Goal: Communication & Community: Participate in discussion

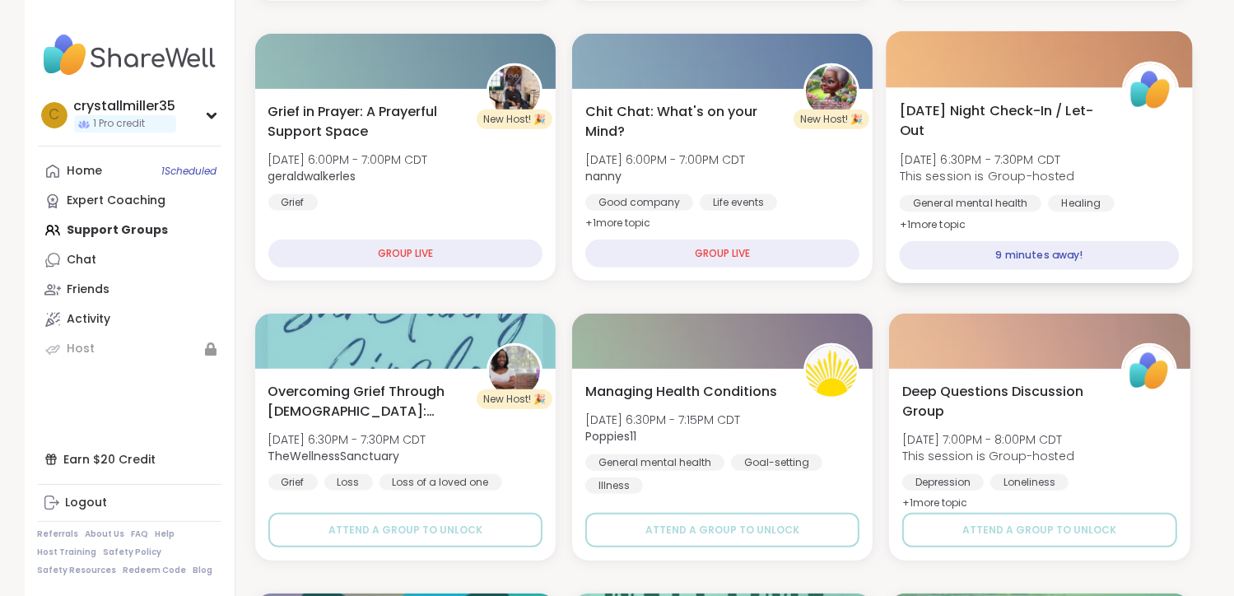
click at [1042, 259] on div "9 minutes away!" at bounding box center [1040, 255] width 280 height 29
click at [1037, 251] on div "9 minutes away!" at bounding box center [1040, 255] width 280 height 29
click at [993, 254] on div "9 minutes away!" at bounding box center [1040, 255] width 280 height 29
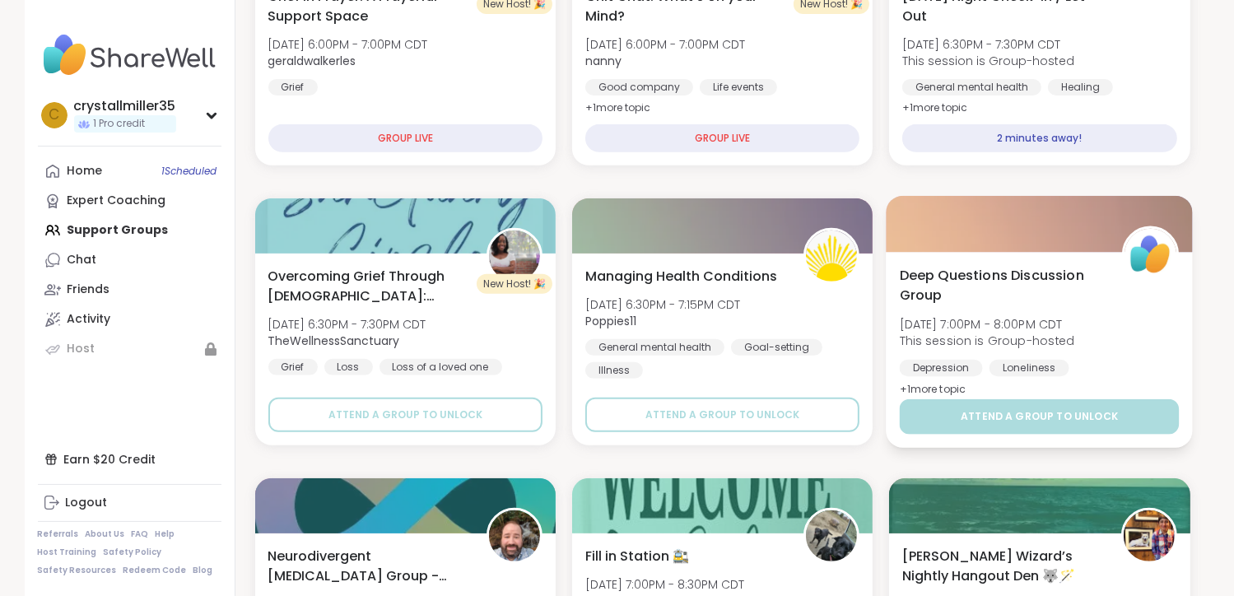
scroll to position [576, 0]
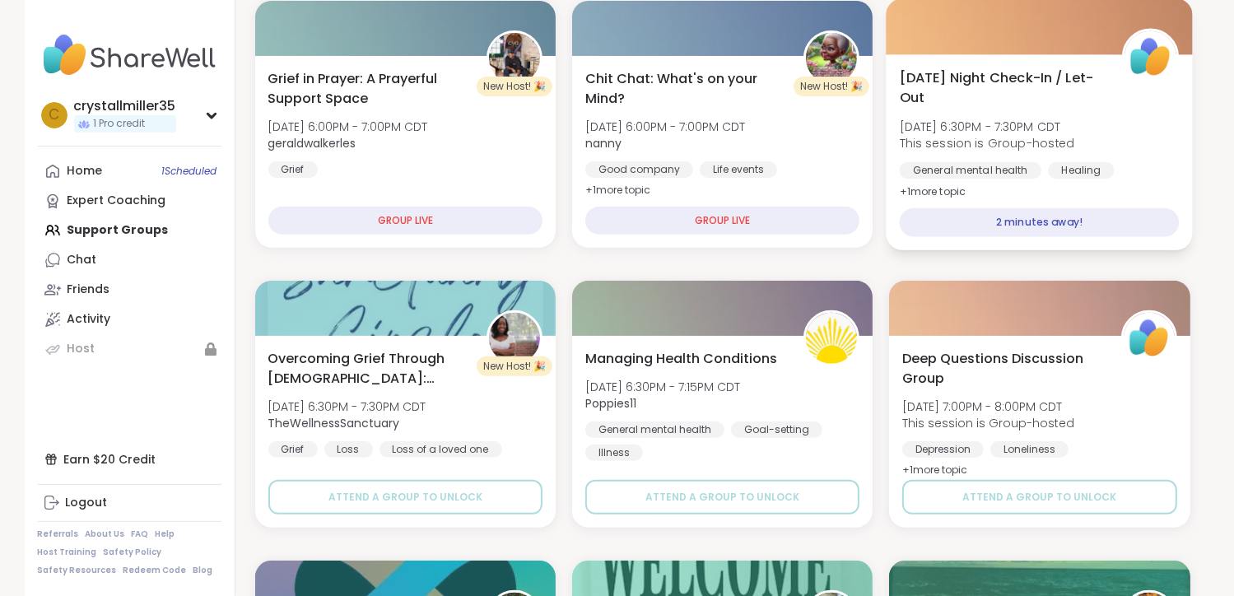
click at [971, 214] on div "2 minutes away!" at bounding box center [1040, 222] width 280 height 29
click at [1051, 228] on div "2 minutes away!" at bounding box center [1040, 222] width 280 height 29
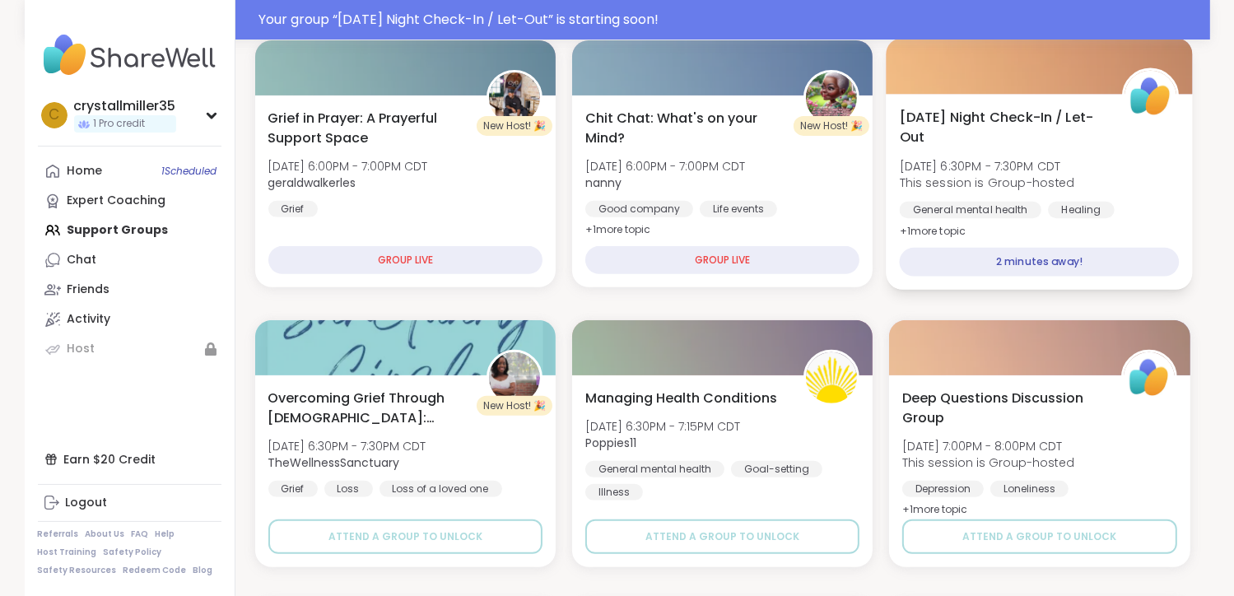
scroll to position [616, 0]
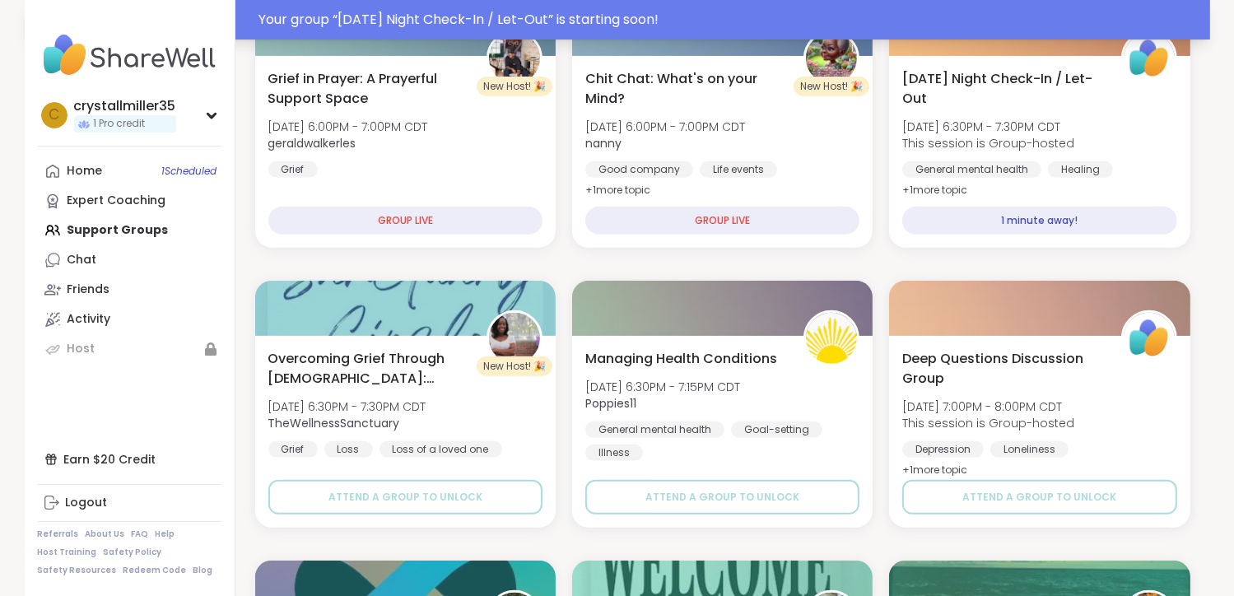
click at [431, 19] on div "Your group “ [DATE] Night Check-In / Let-Out ” is starting soon!" at bounding box center [729, 20] width 941 height 20
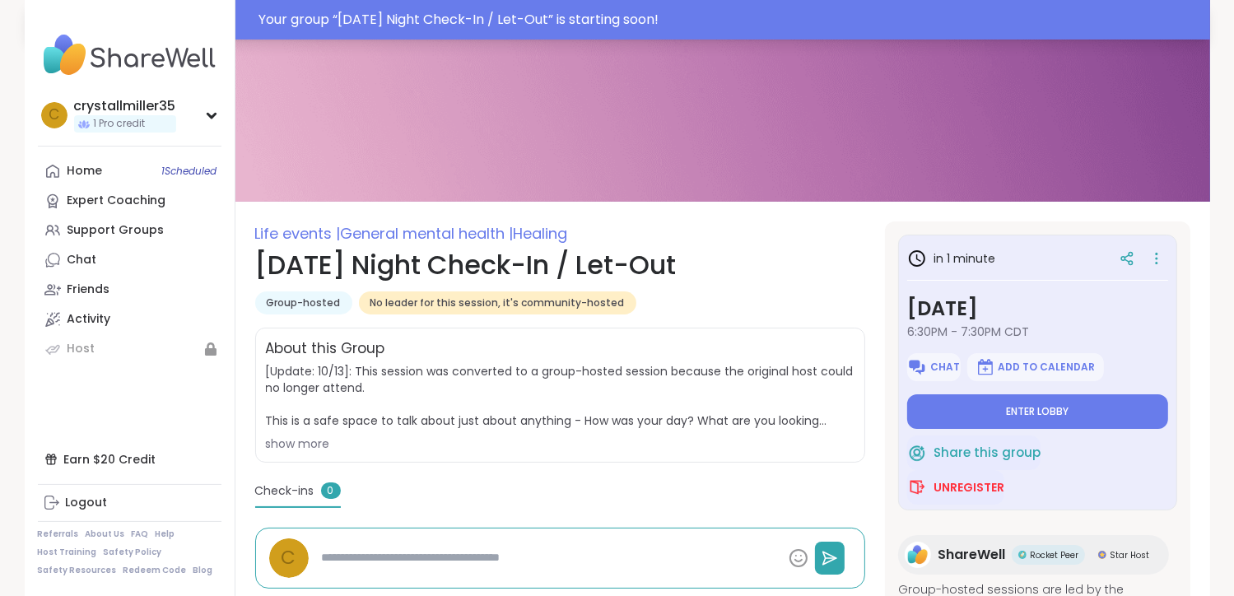
scroll to position [82, 0]
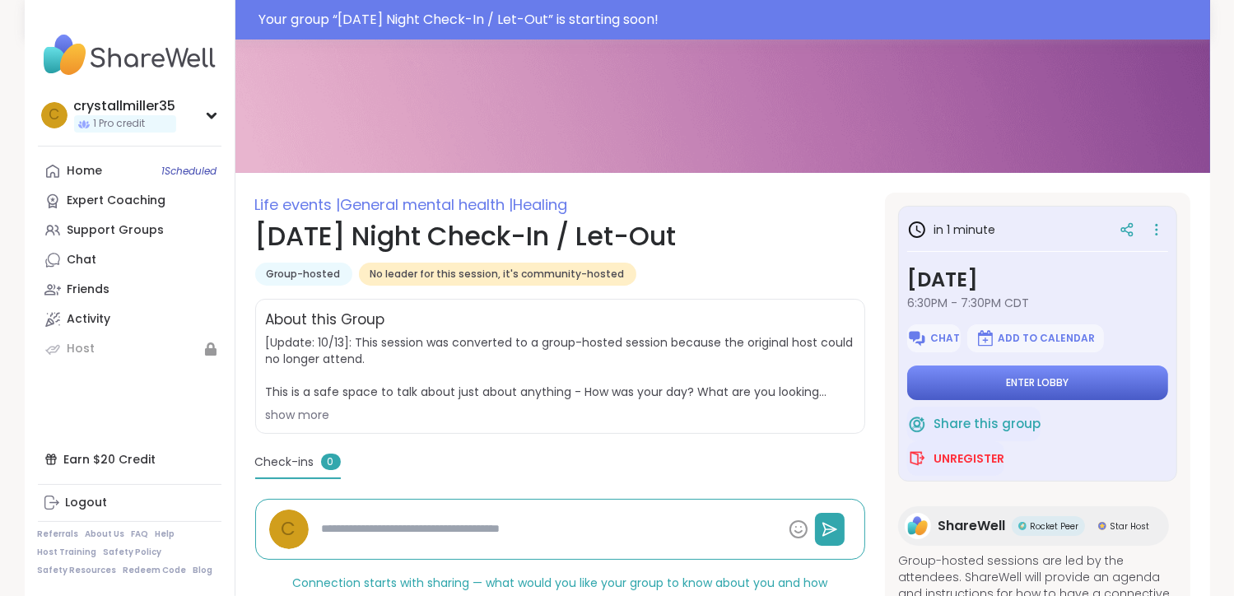
click at [968, 375] on button "Enter lobby" at bounding box center [1037, 383] width 261 height 35
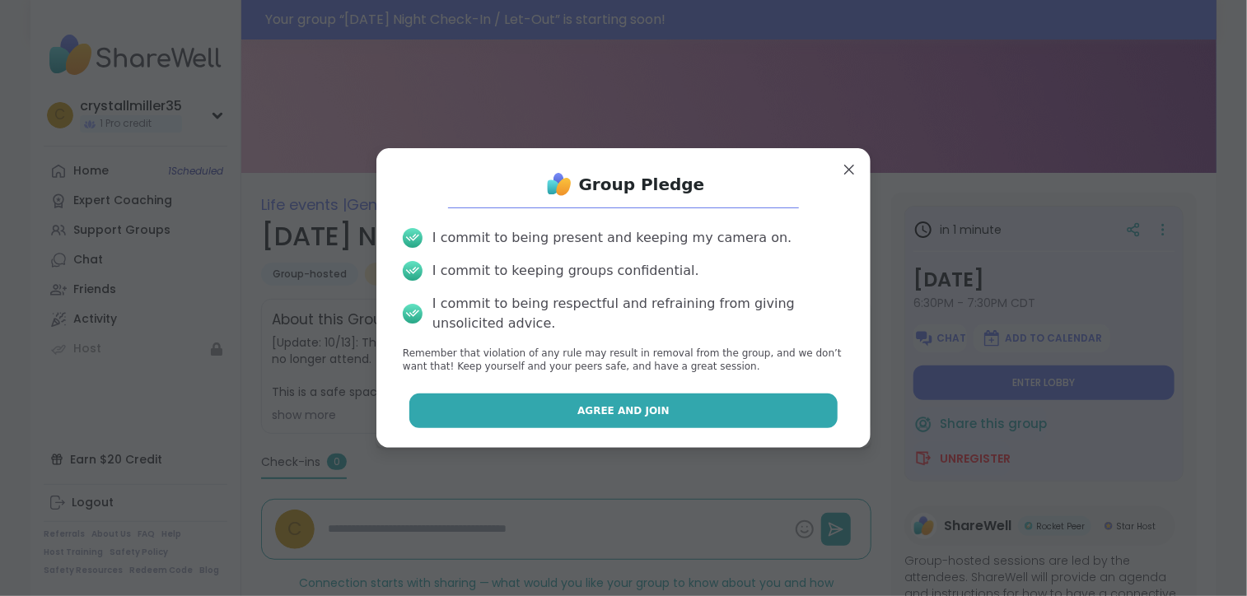
click at [594, 404] on span "Agree and Join" at bounding box center [623, 410] width 92 height 15
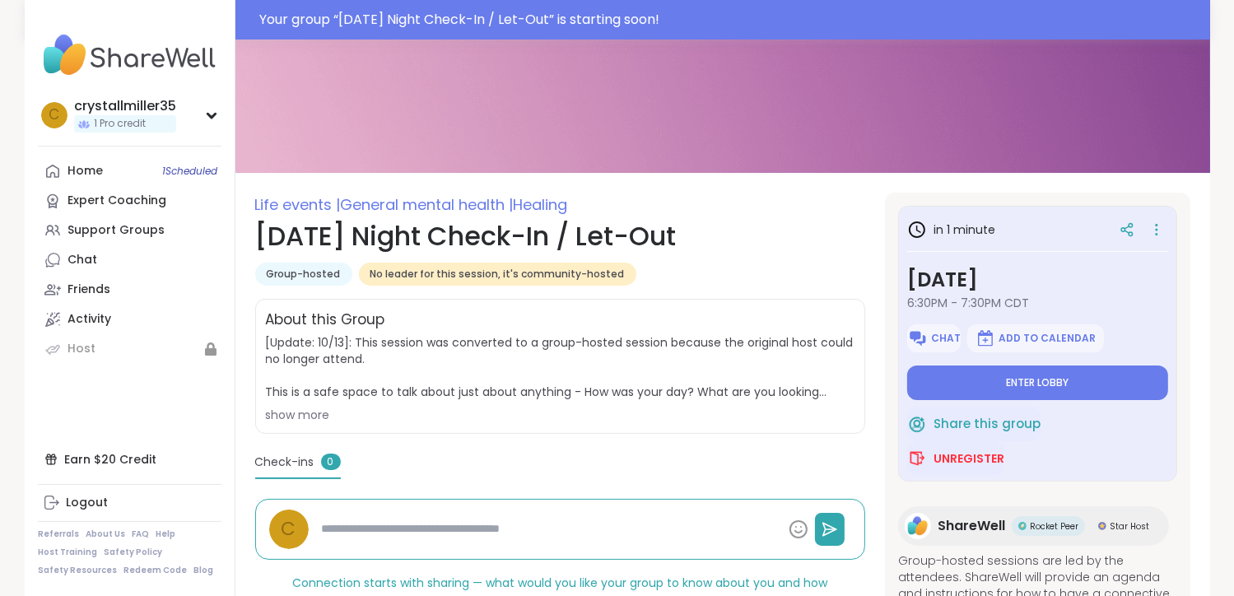
type textarea "*"
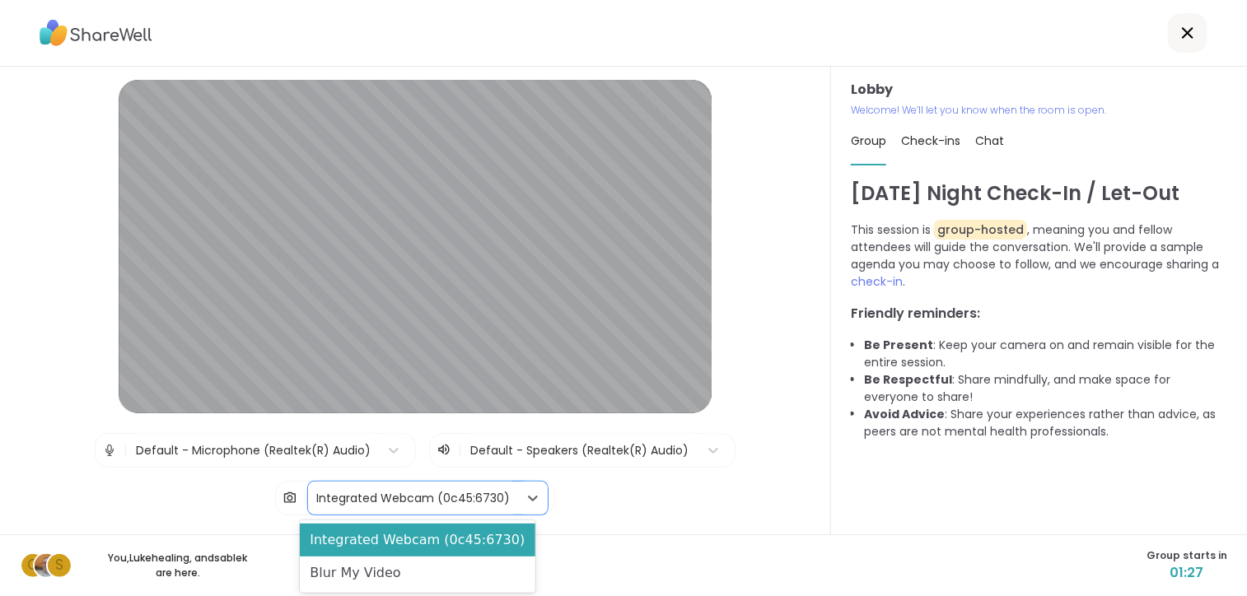
click at [352, 496] on div "Integrated Webcam (0c45:6730)" at bounding box center [412, 498] width 193 height 17
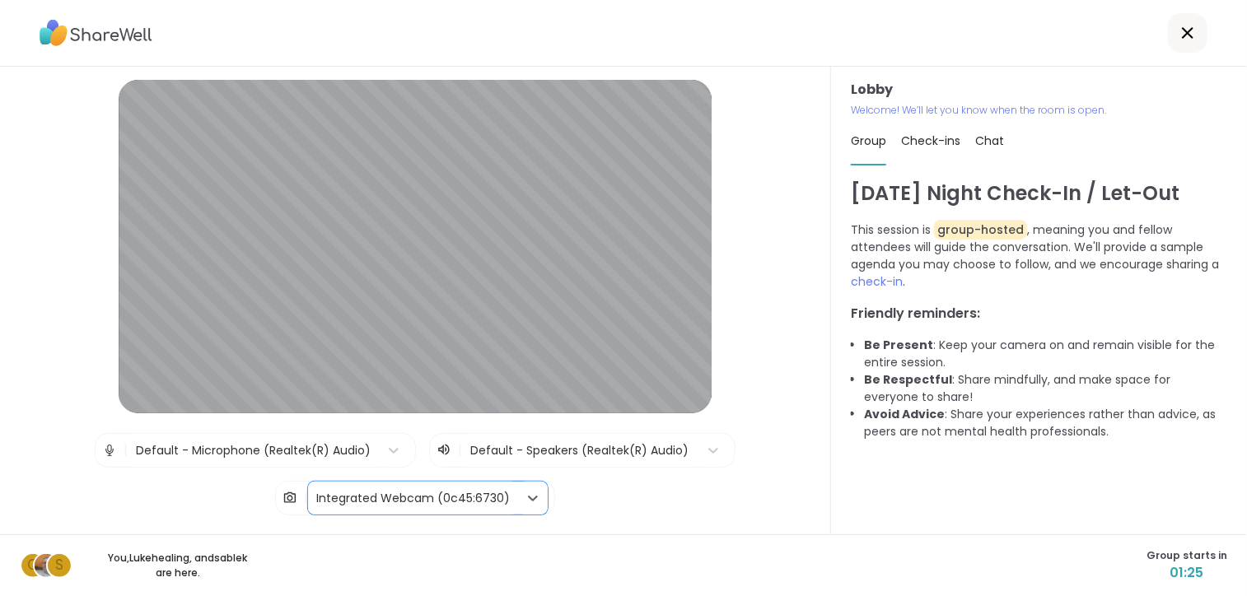
click at [352, 496] on div "Integrated Webcam (0c45:6730)" at bounding box center [412, 498] width 193 height 17
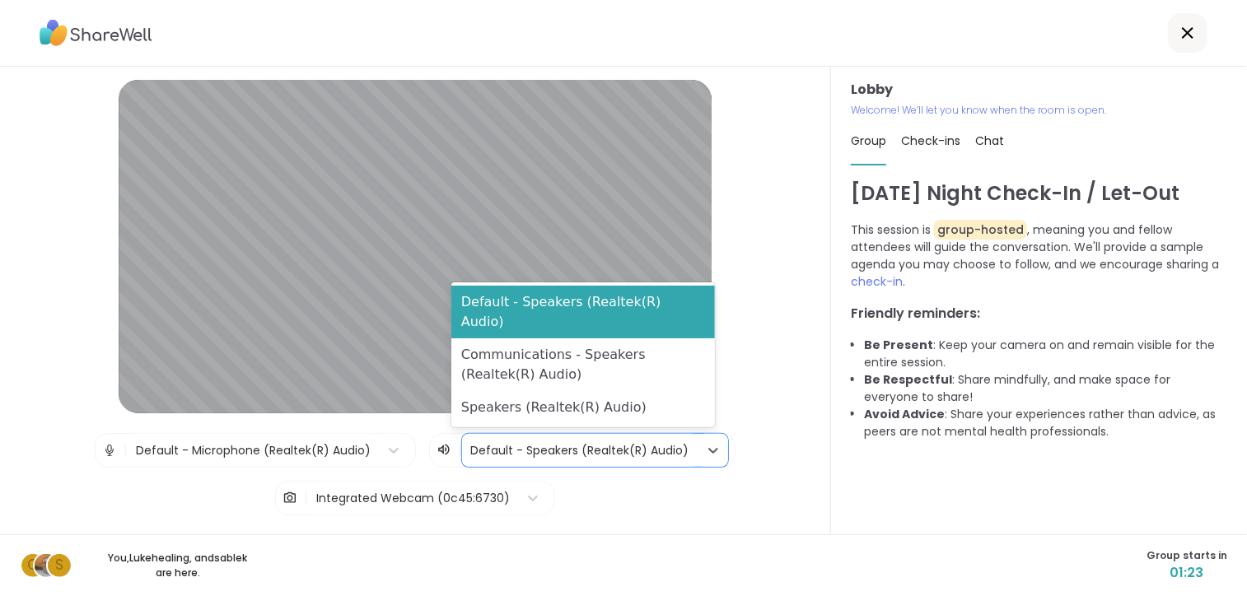
click at [496, 457] on div at bounding box center [580, 451] width 220 height 21
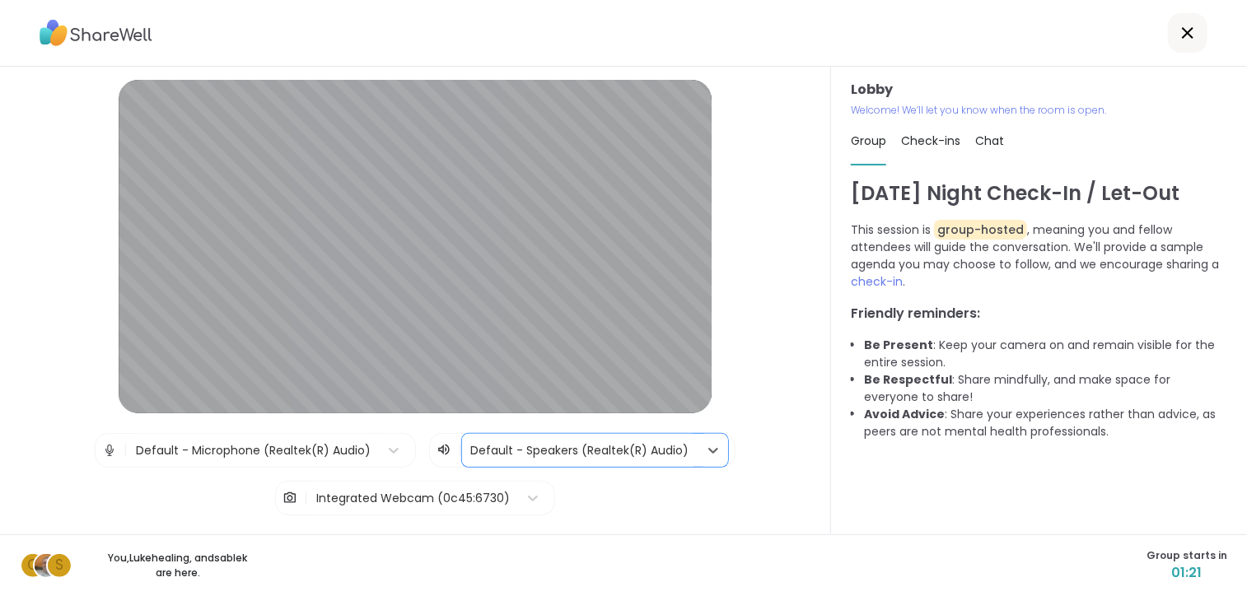
click at [496, 457] on div at bounding box center [580, 451] width 220 height 21
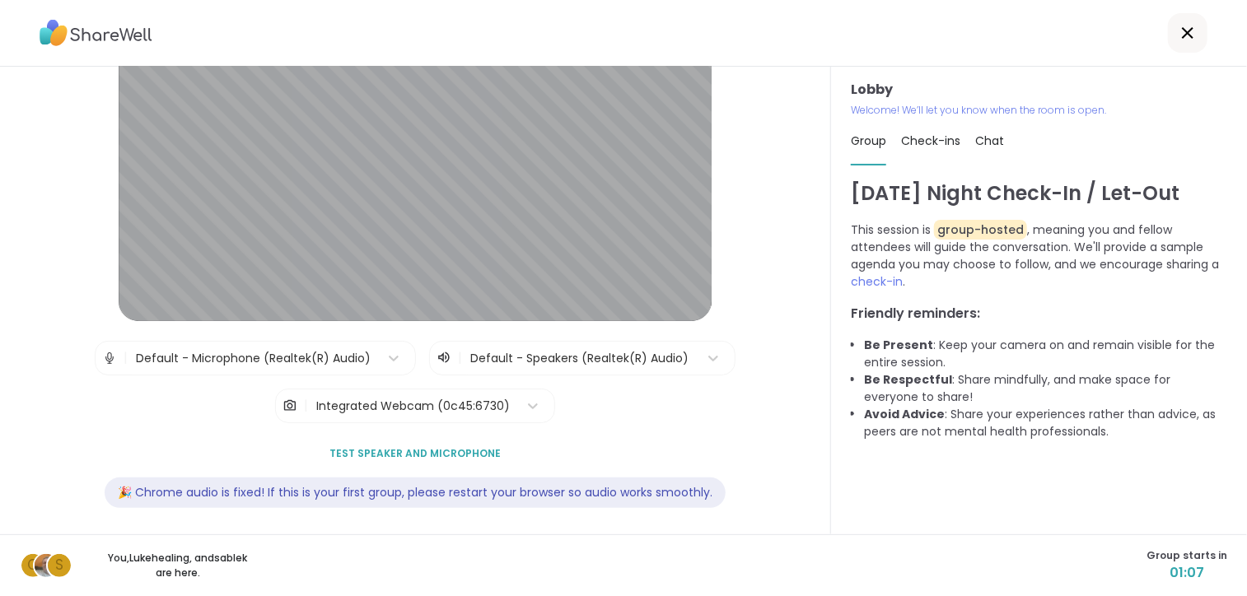
scroll to position [97, 0]
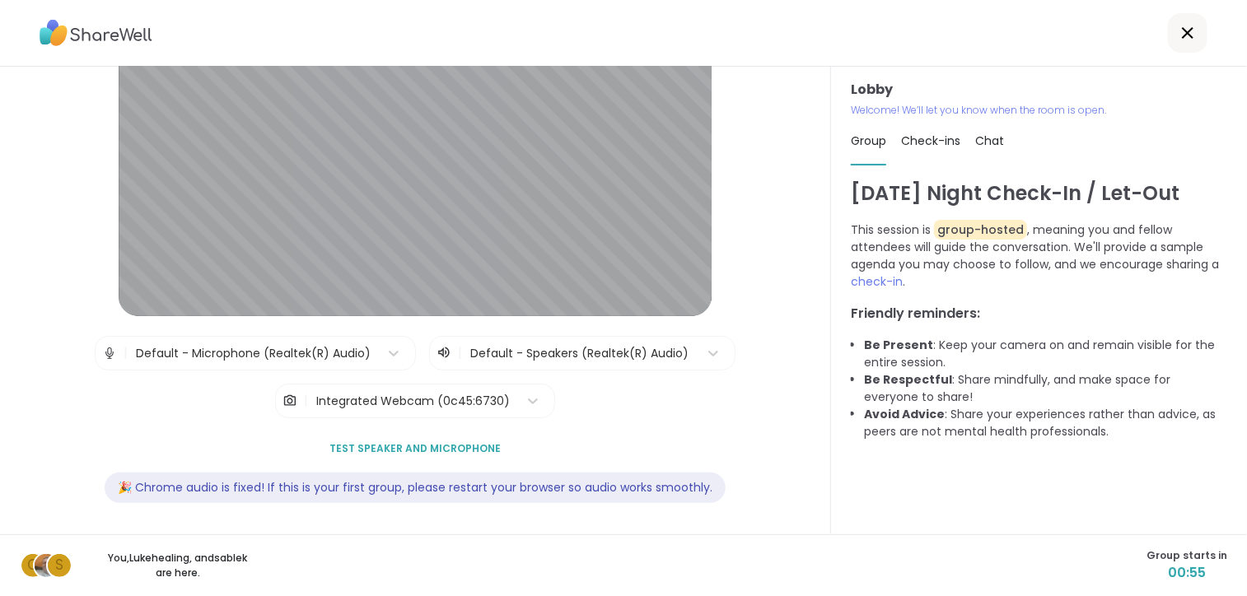
click at [105, 355] on img at bounding box center [109, 353] width 15 height 33
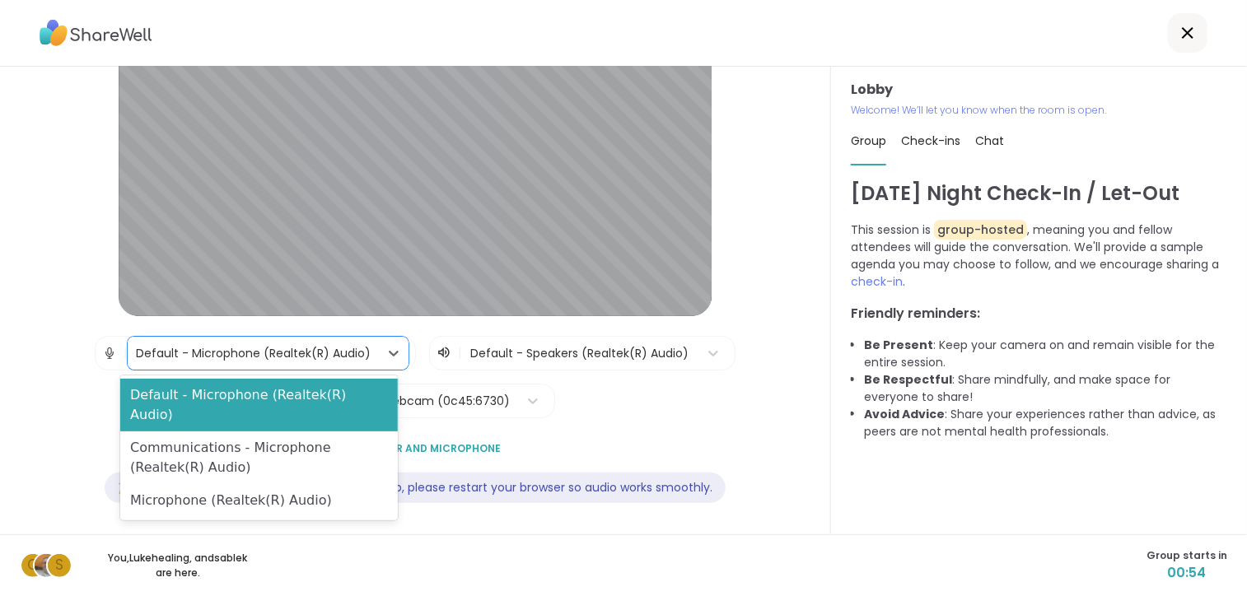
click at [128, 352] on div "Default - Microphone (Realtek(R) Audio)" at bounding box center [253, 353] width 251 height 33
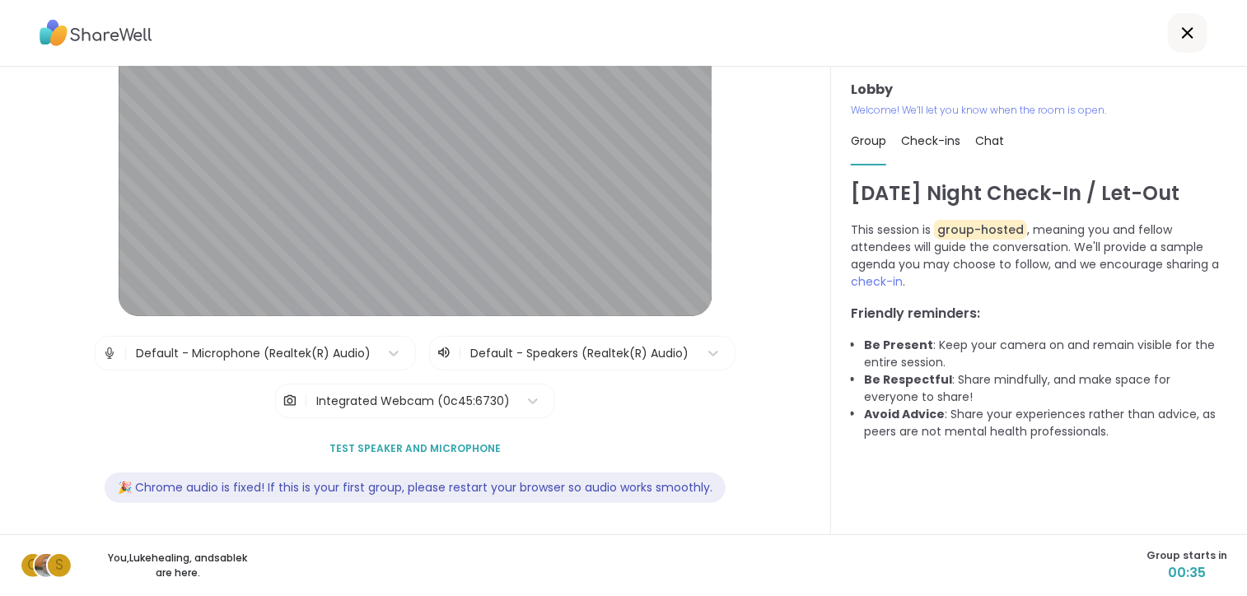
drag, startPoint x: 787, startPoint y: 366, endPoint x: 746, endPoint y: 467, distance: 109.3
click at [746, 467] on div "Lobby | Default - Microphone (Realtek(R) Audio) | Default - Speakers (Realtek(R…" at bounding box center [414, 253] width 747 height 540
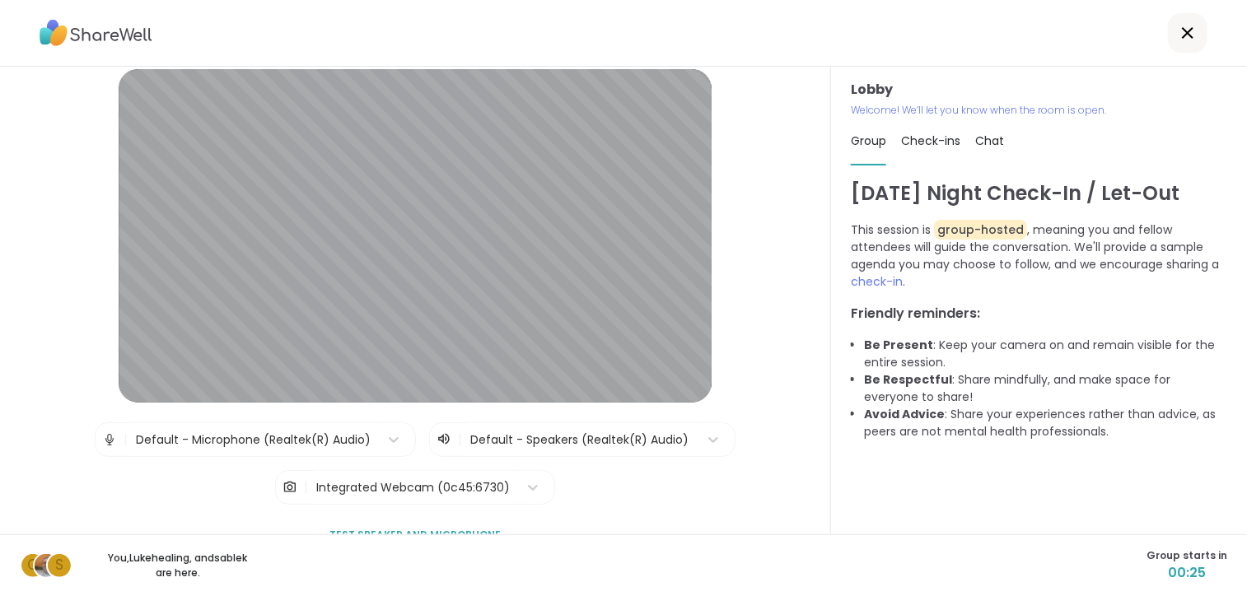
scroll to position [0, 0]
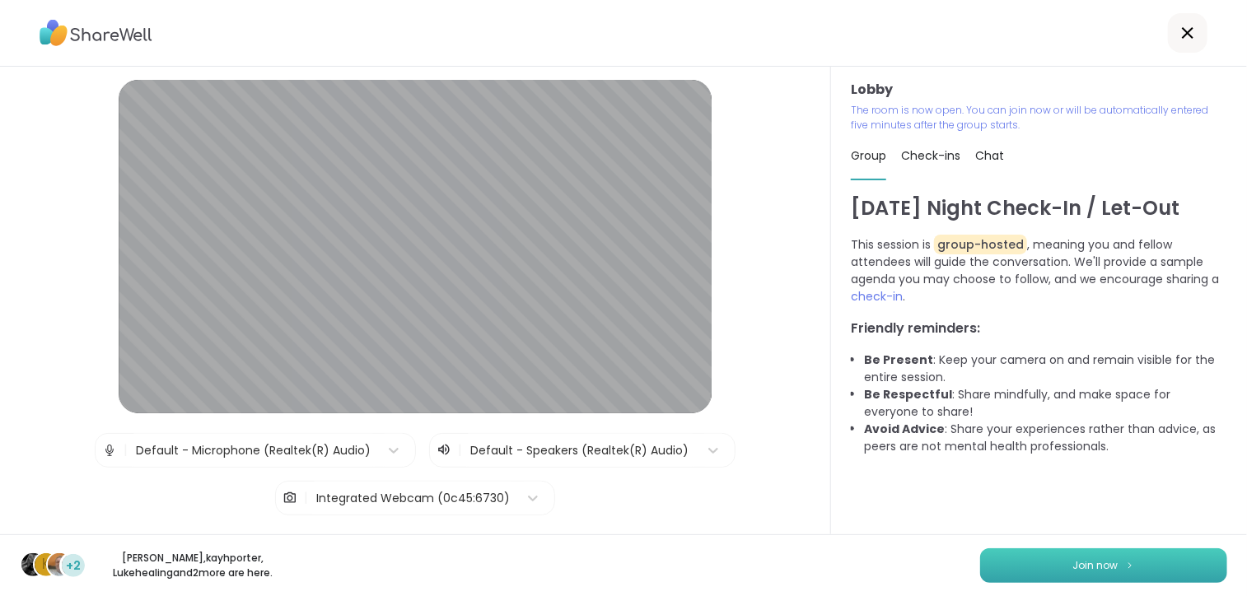
click at [1090, 565] on span "Join now" at bounding box center [1095, 565] width 45 height 15
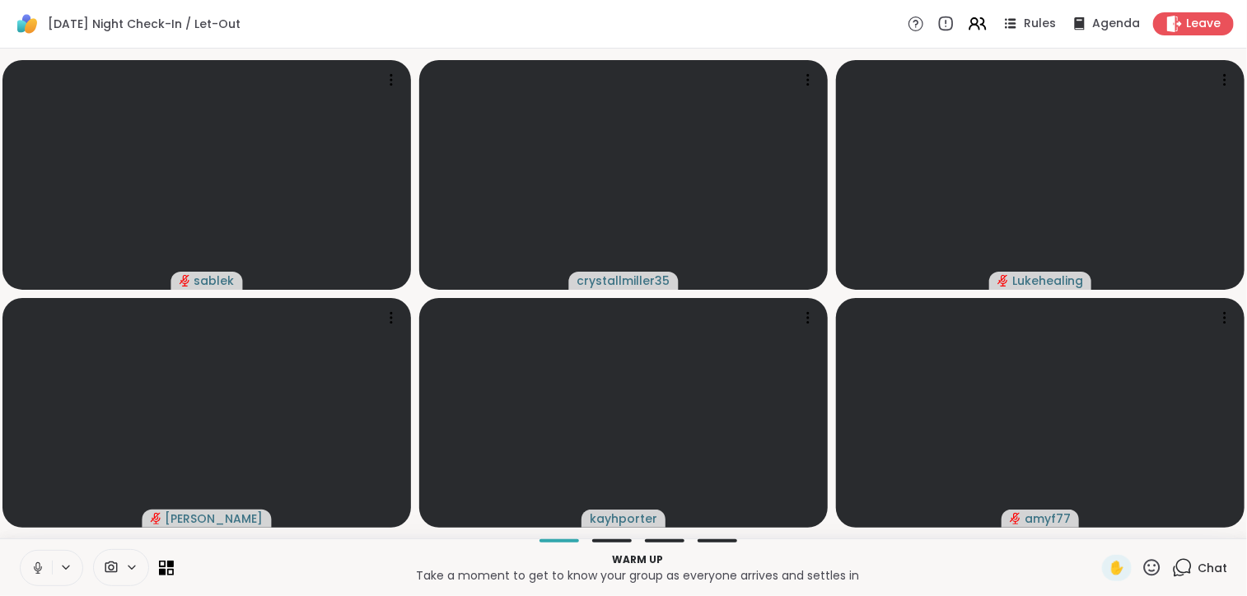
click at [120, 576] on span at bounding box center [109, 568] width 31 height 16
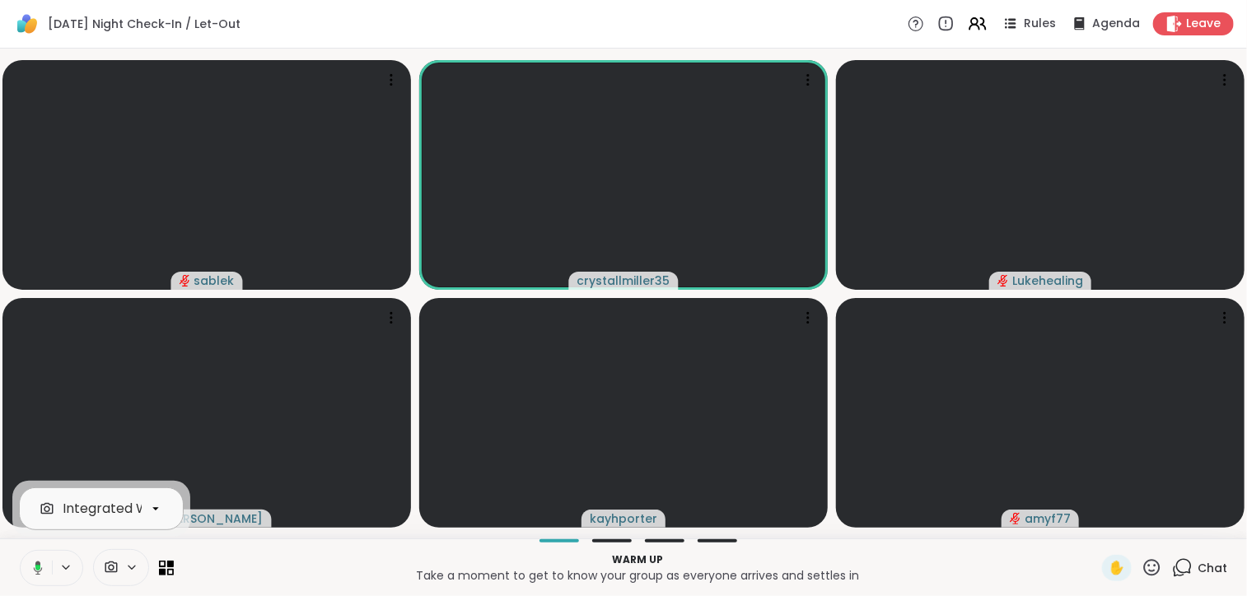
click at [96, 518] on div "Integrated Webcam" at bounding box center [129, 509] width 133 height 20
click at [70, 557] on div at bounding box center [51, 568] width 63 height 36
click at [70, 566] on icon at bounding box center [65, 568] width 13 height 14
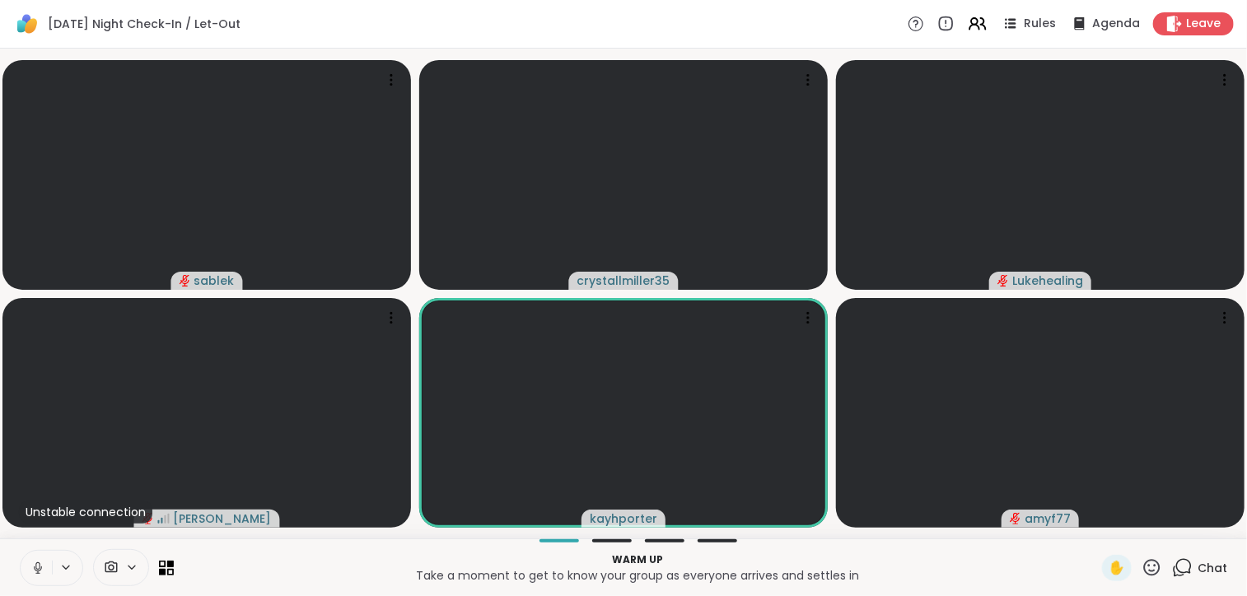
click at [358, 578] on p "Take a moment to get to know your group as everyone arrives and settles in" at bounding box center [638, 575] width 908 height 16
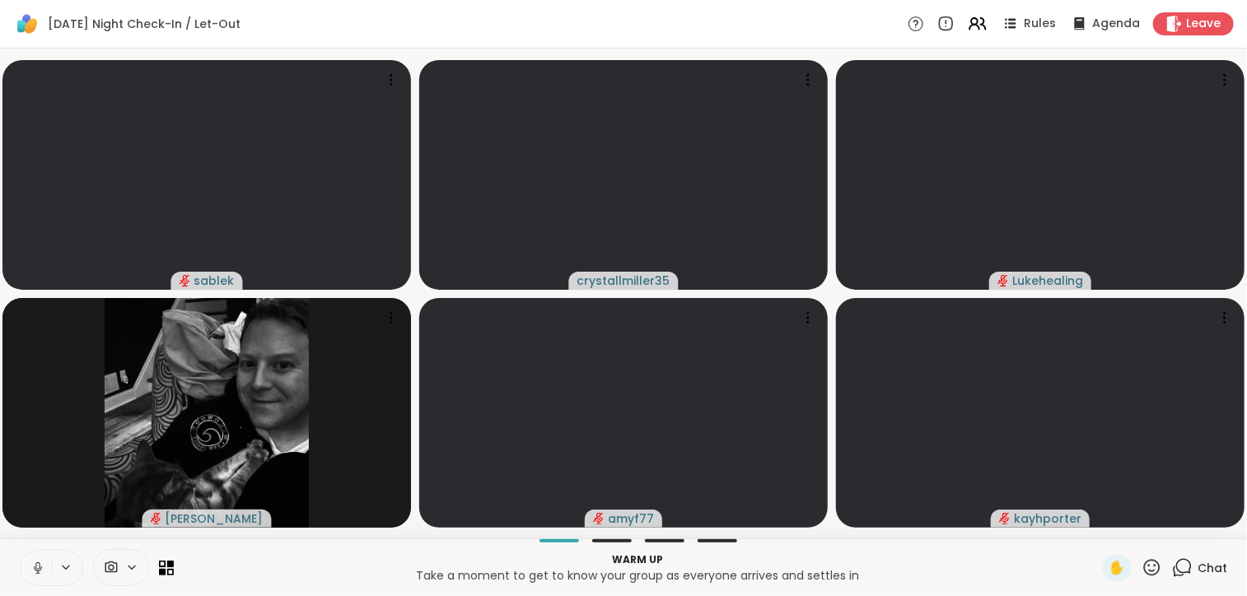
click at [1021, 35] on div "[DATE] Night Check-In / Let-Out Rules Agenda Leave" at bounding box center [623, 24] width 1247 height 49
click at [1023, 30] on span "Rules" at bounding box center [1040, 24] width 34 height 17
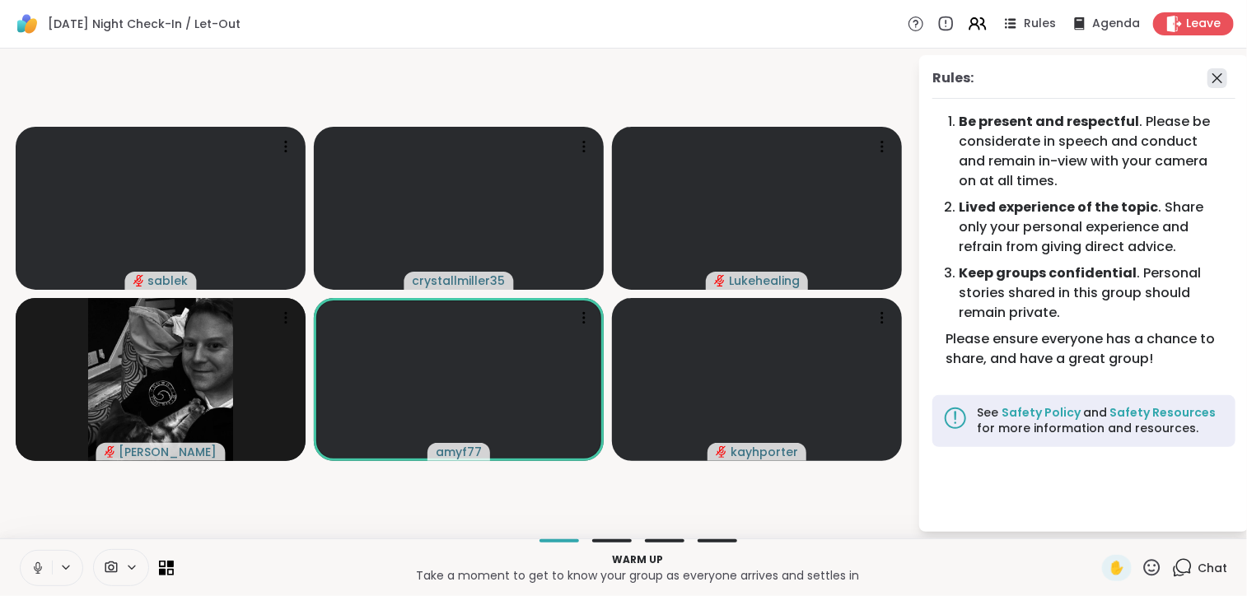
click at [1213, 81] on icon at bounding box center [1217, 78] width 20 height 20
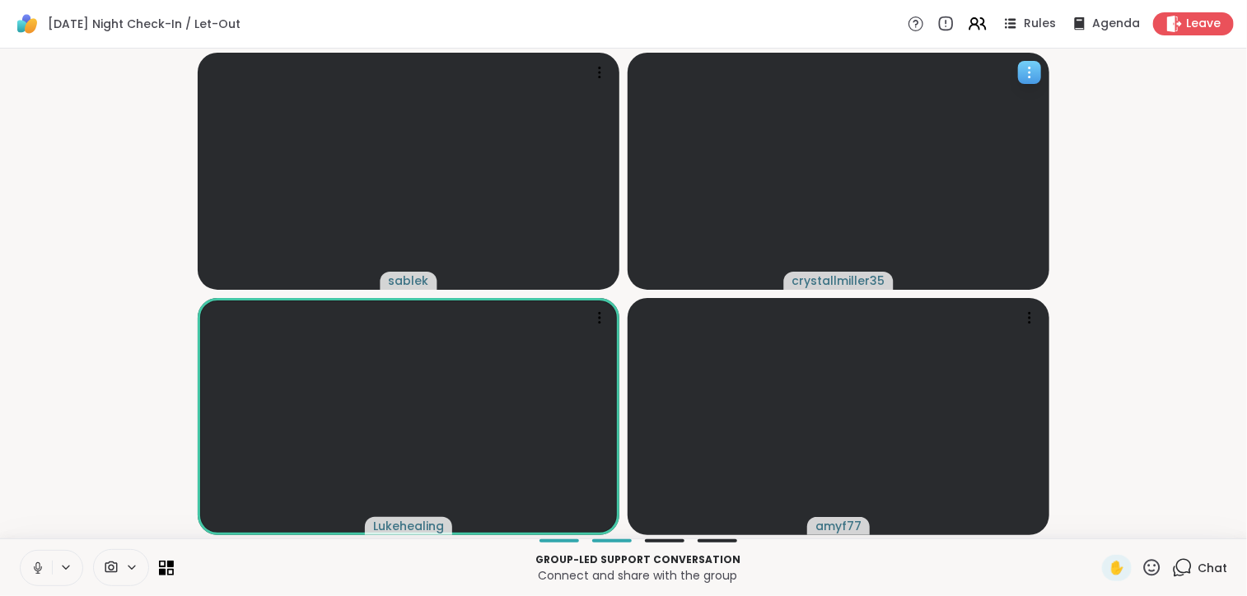
click at [1037, 78] on div at bounding box center [1029, 72] width 23 height 23
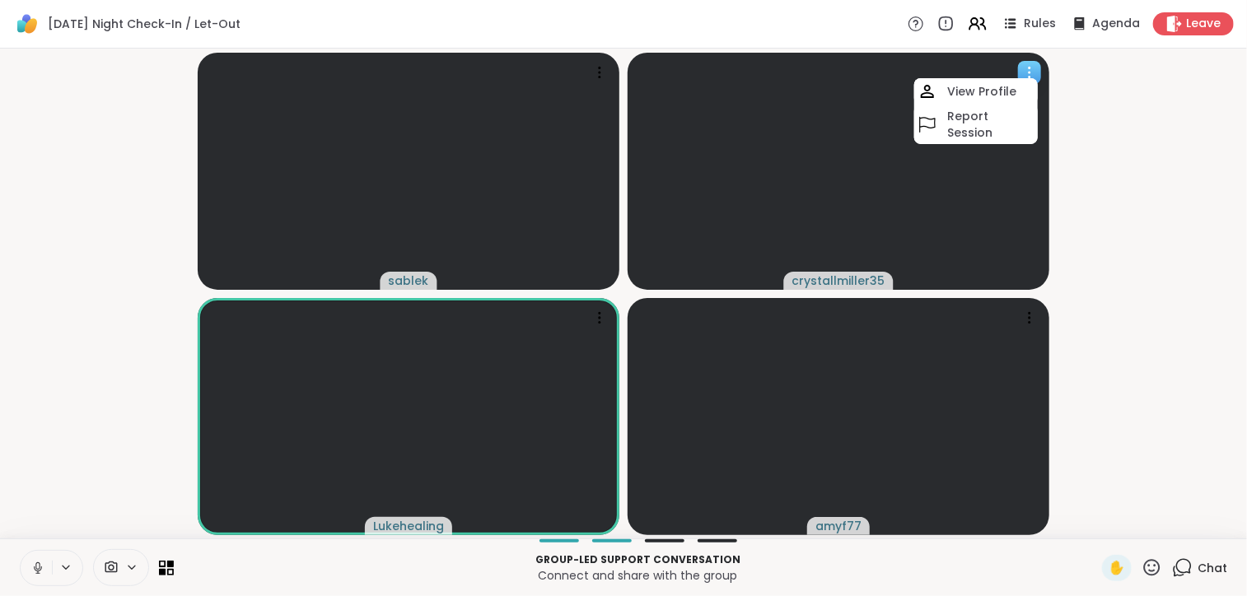
click at [1037, 78] on div at bounding box center [1029, 72] width 23 height 23
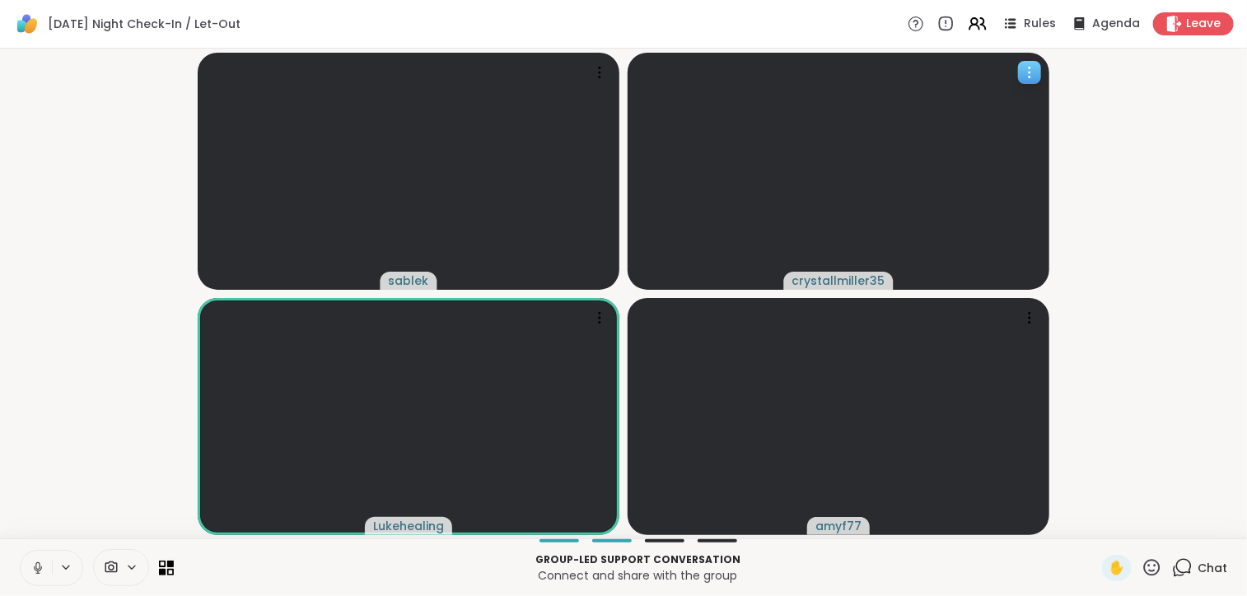
click at [856, 278] on span "crystallmiller35" at bounding box center [838, 281] width 93 height 16
click at [791, 197] on video at bounding box center [838, 171] width 422 height 237
click at [593, 73] on icon at bounding box center [599, 72] width 16 height 16
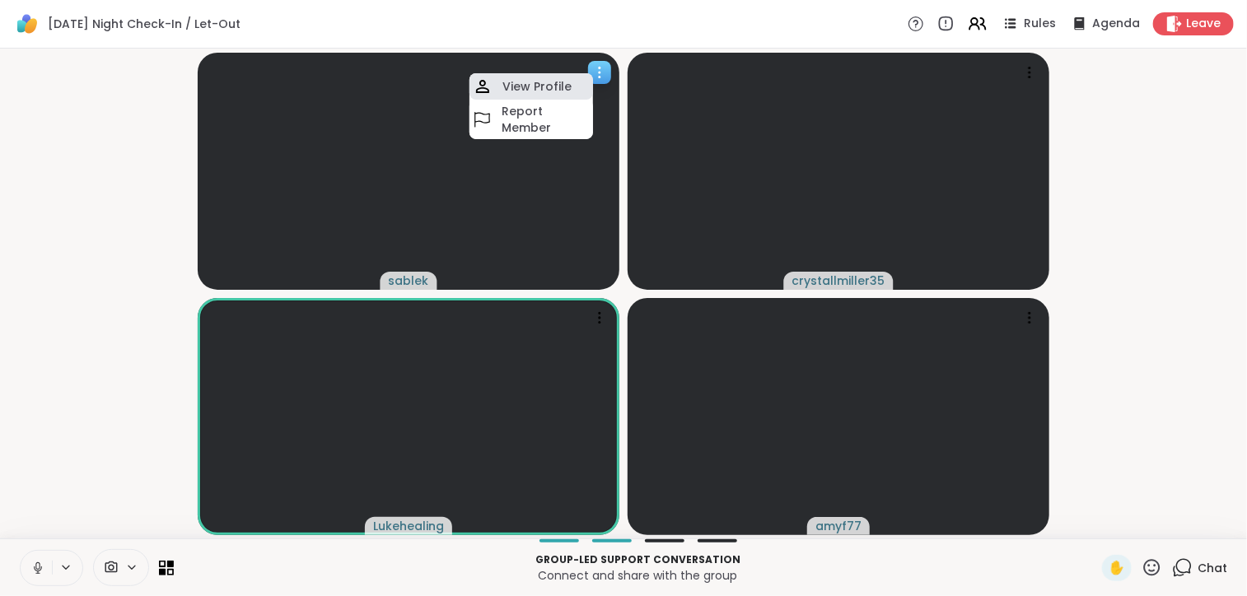
click at [560, 85] on h4 "View Profile" at bounding box center [536, 86] width 69 height 16
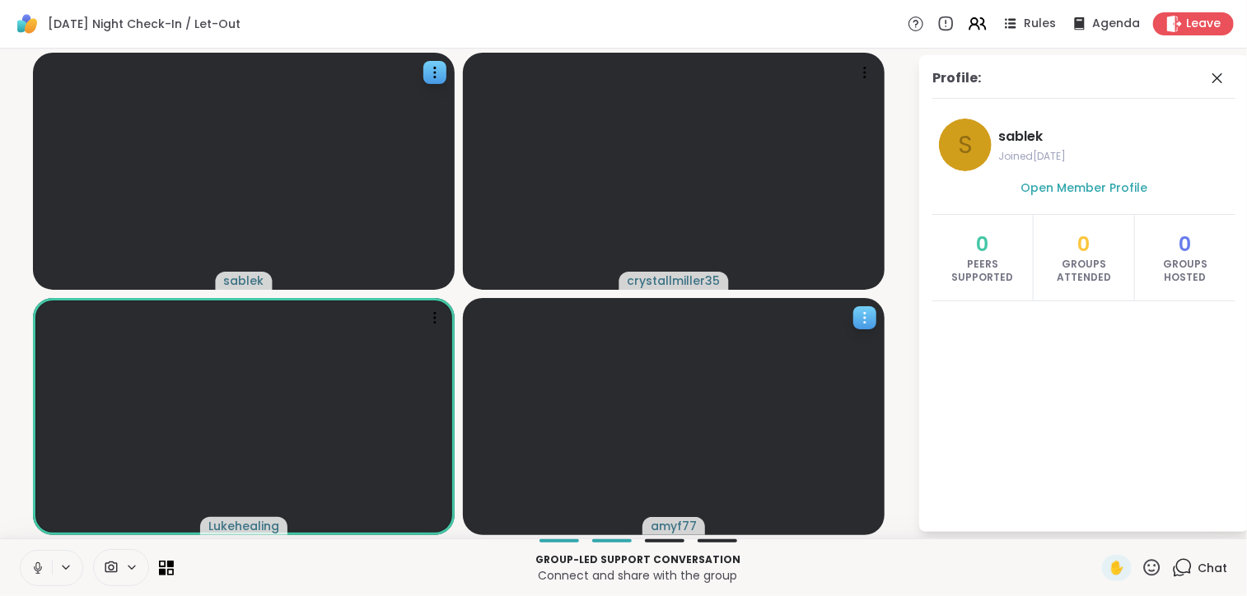
click at [863, 320] on icon at bounding box center [864, 318] width 16 height 16
click at [848, 329] on div "View Profile" at bounding box center [801, 333] width 124 height 26
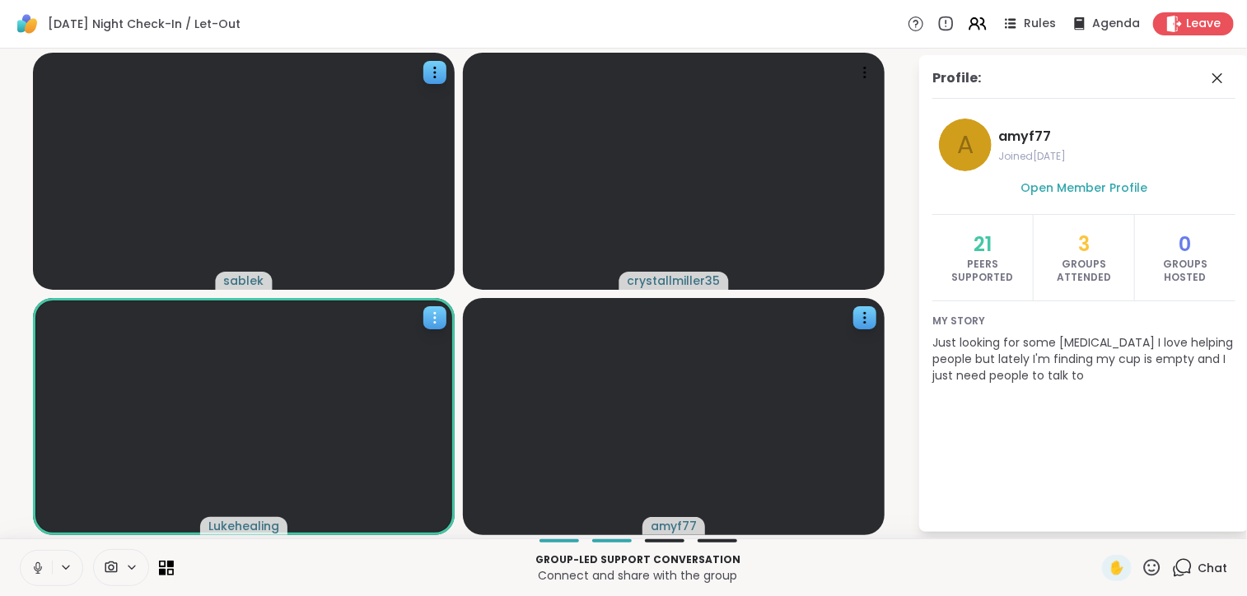
click at [437, 322] on icon at bounding box center [435, 318] width 16 height 16
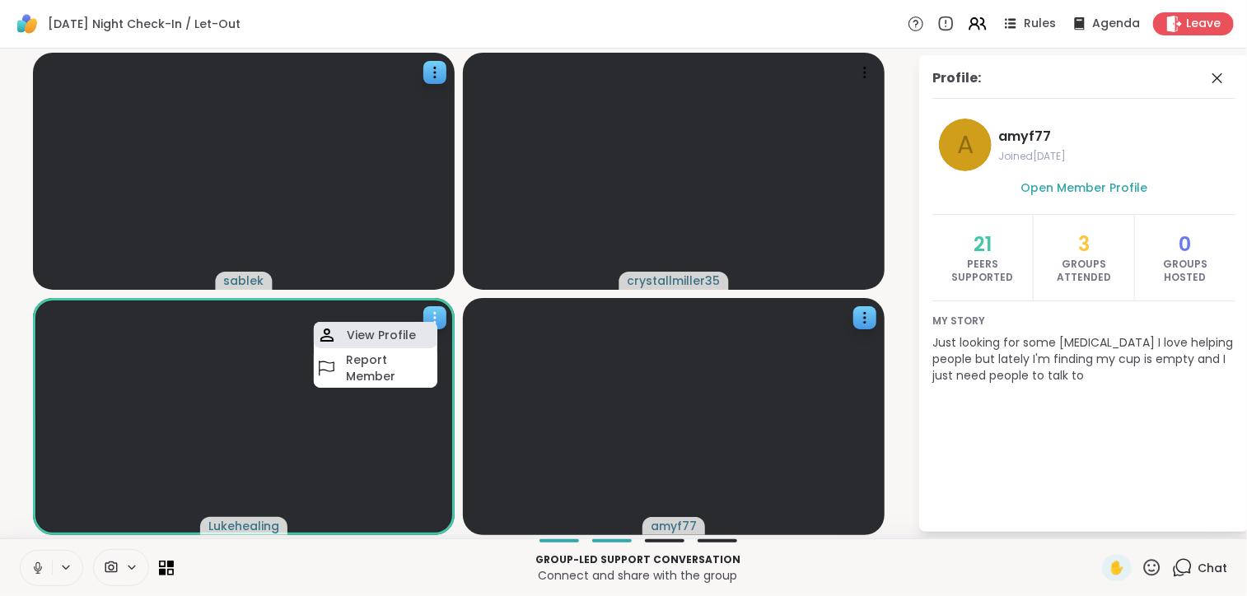
click at [422, 343] on div "View Profile" at bounding box center [376, 335] width 124 height 26
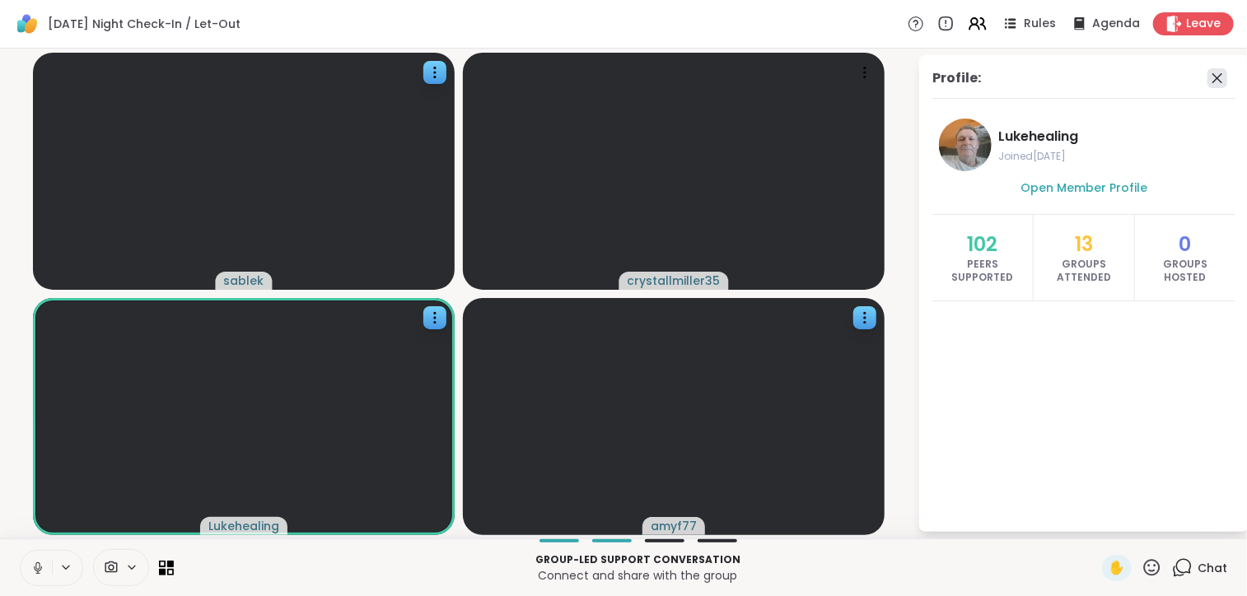
click at [1219, 83] on icon at bounding box center [1217, 78] width 20 height 20
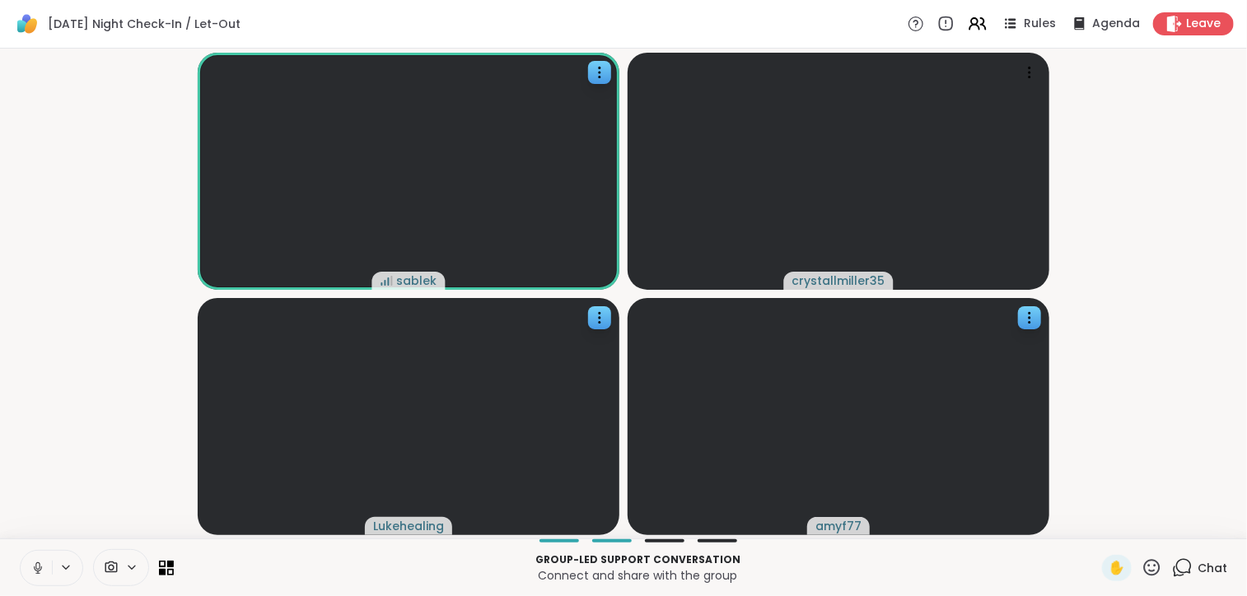
click at [36, 349] on video-player-container "sablek crystallmiller35 Lukehealing amyf77" at bounding box center [623, 293] width 1227 height 477
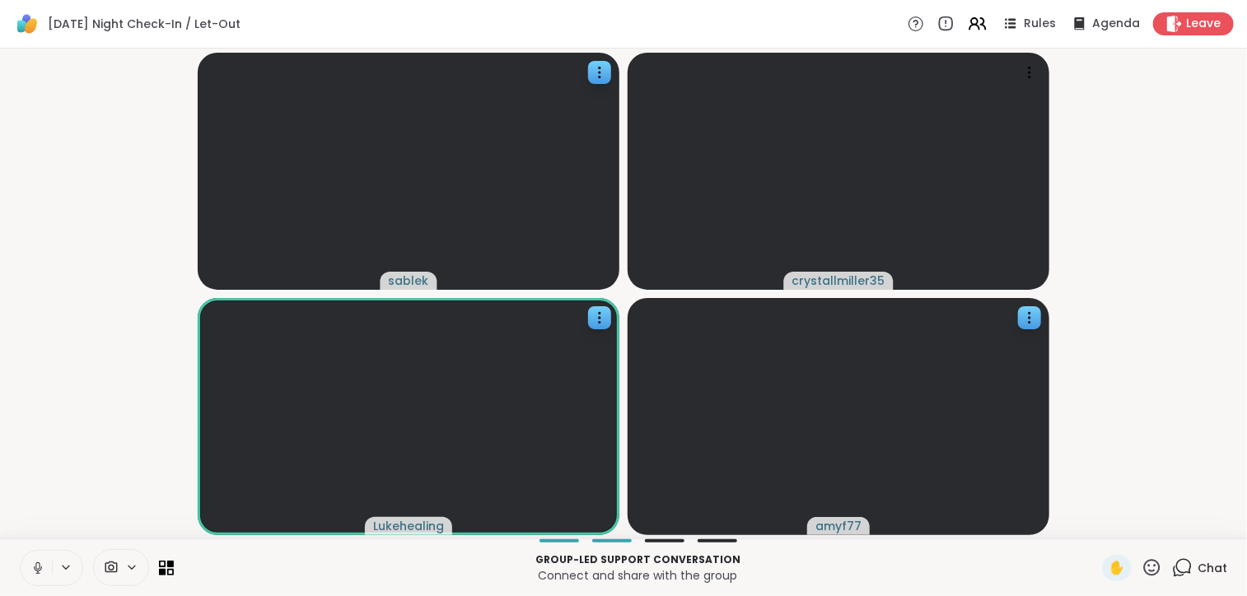
click at [0, 65] on html "[DATE] Night Check-In / Let-Out Rules Agenda Leave sablek crystallmiller35 Luke…" at bounding box center [623, 298] width 1247 height 596
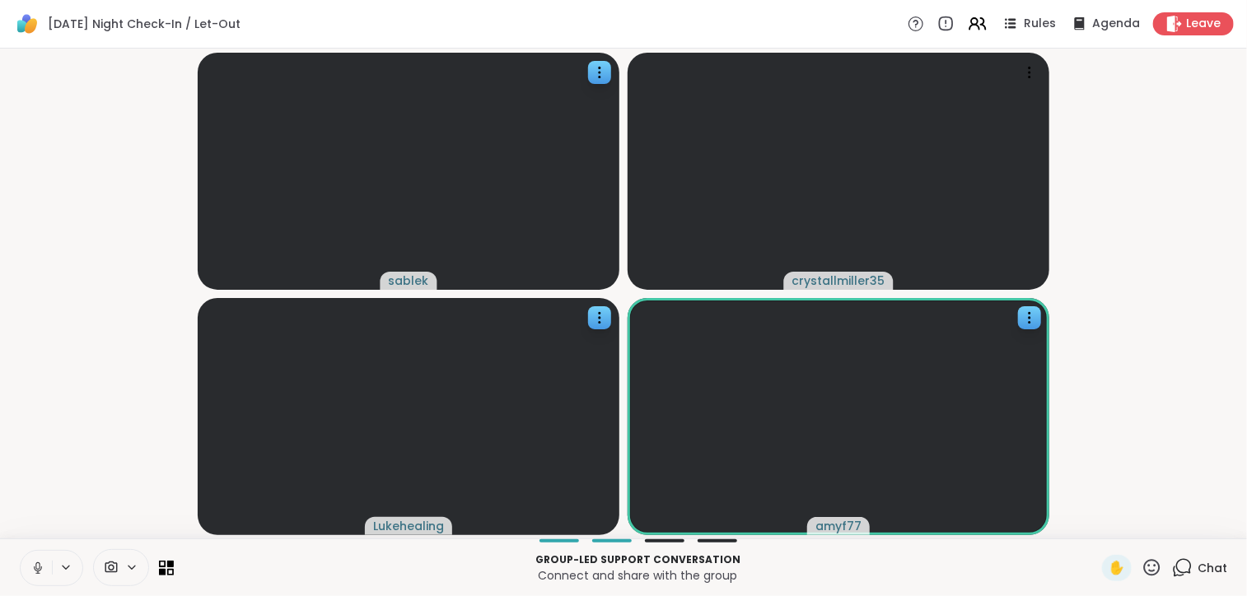
click at [35, 170] on video-player-container "sablek crystallmiller35 Lukehealing amyf77" at bounding box center [623, 293] width 1227 height 477
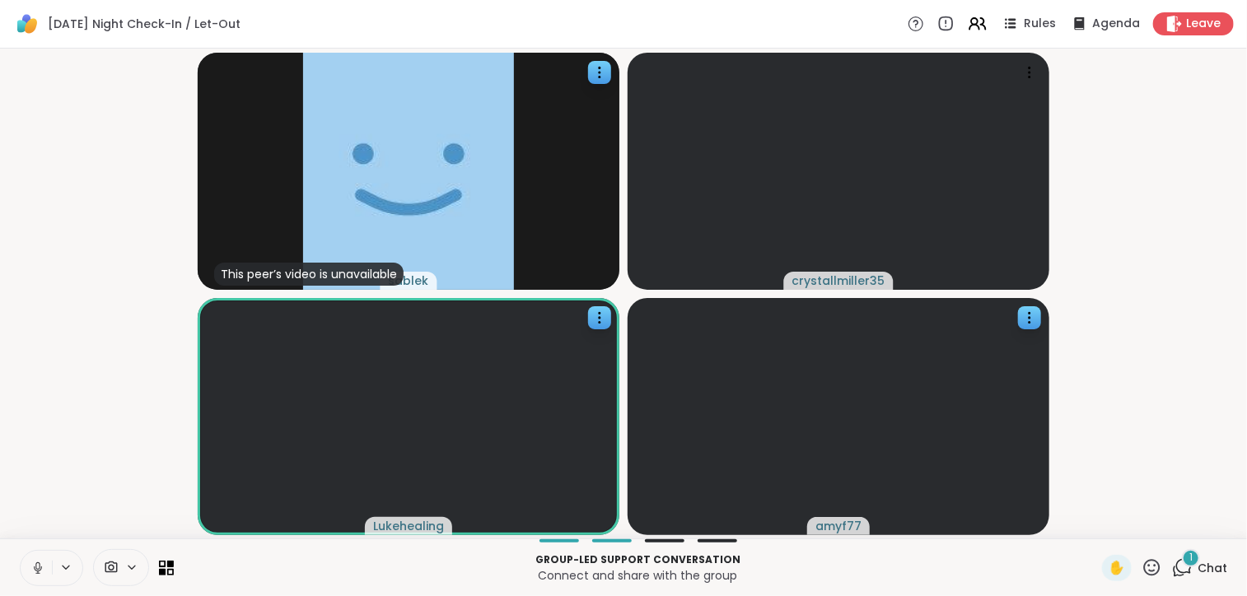
click at [1172, 569] on icon at bounding box center [1182, 567] width 21 height 21
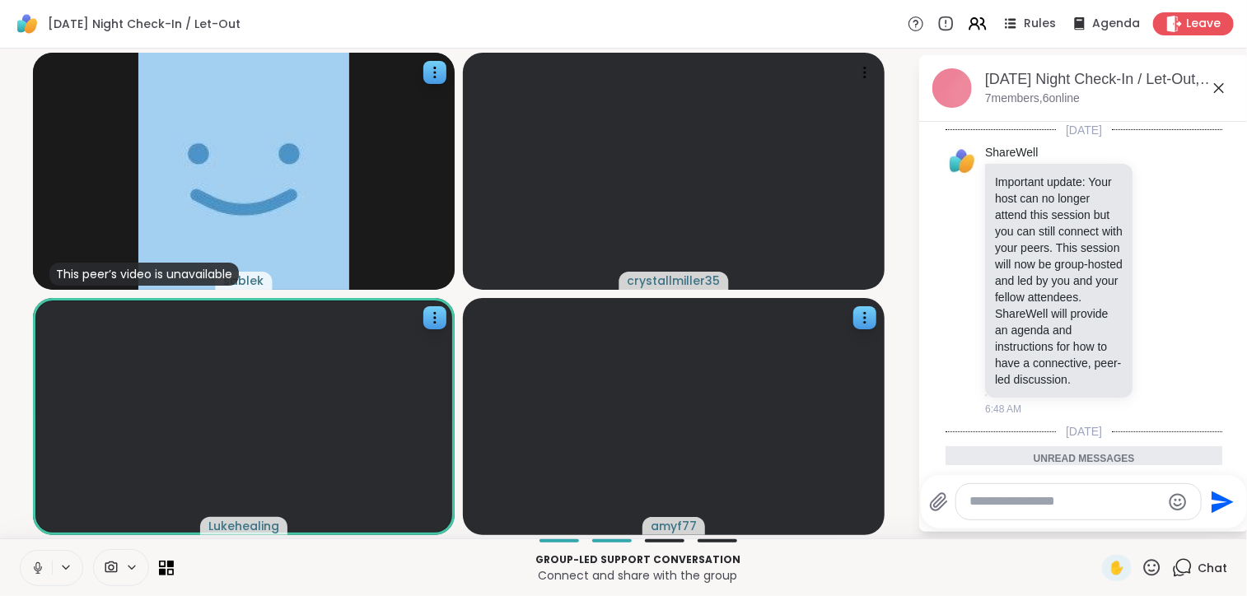
scroll to position [451, 0]
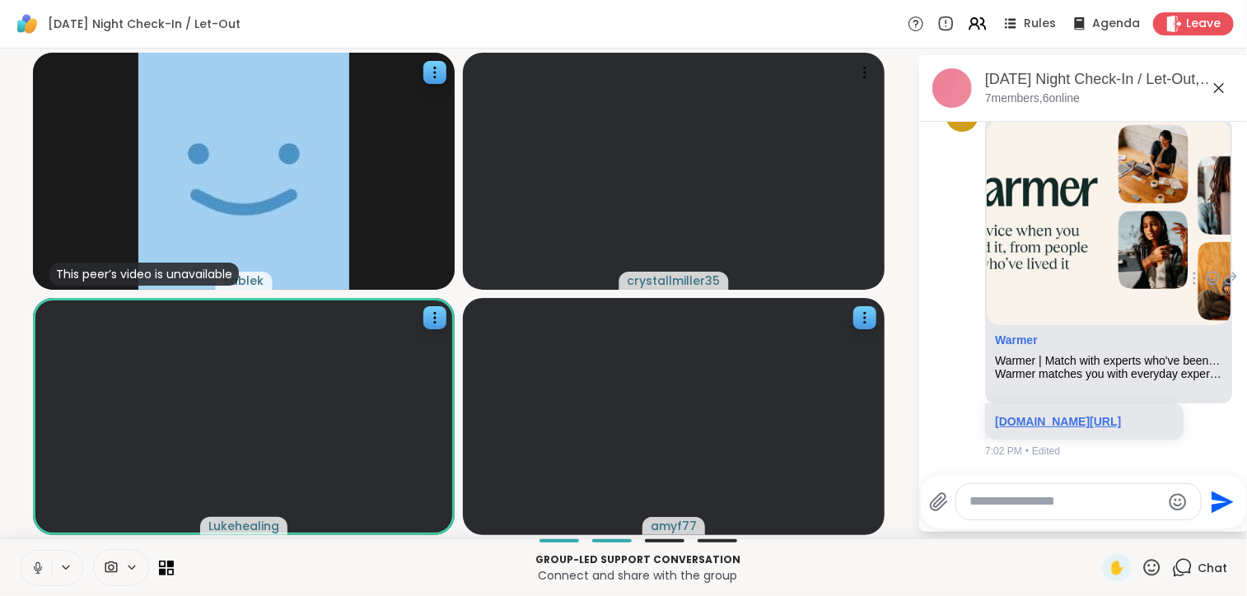
click at [1095, 415] on link "[DOMAIN_NAME][URL]" at bounding box center [1058, 421] width 126 height 13
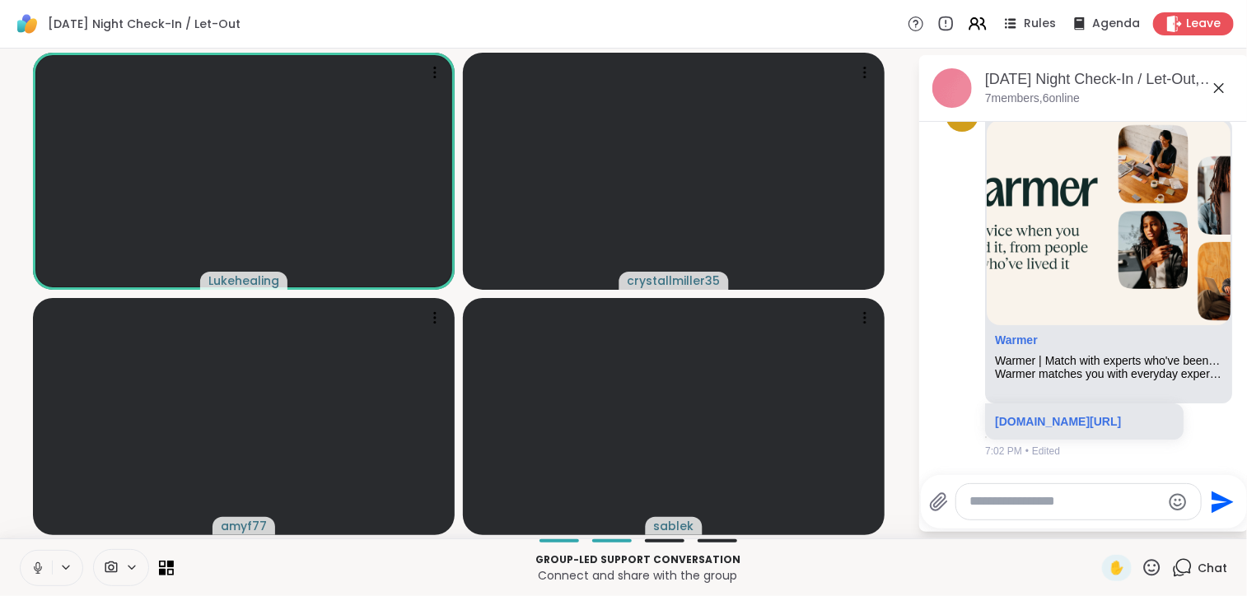
click at [1223, 83] on icon at bounding box center [1219, 88] width 10 height 10
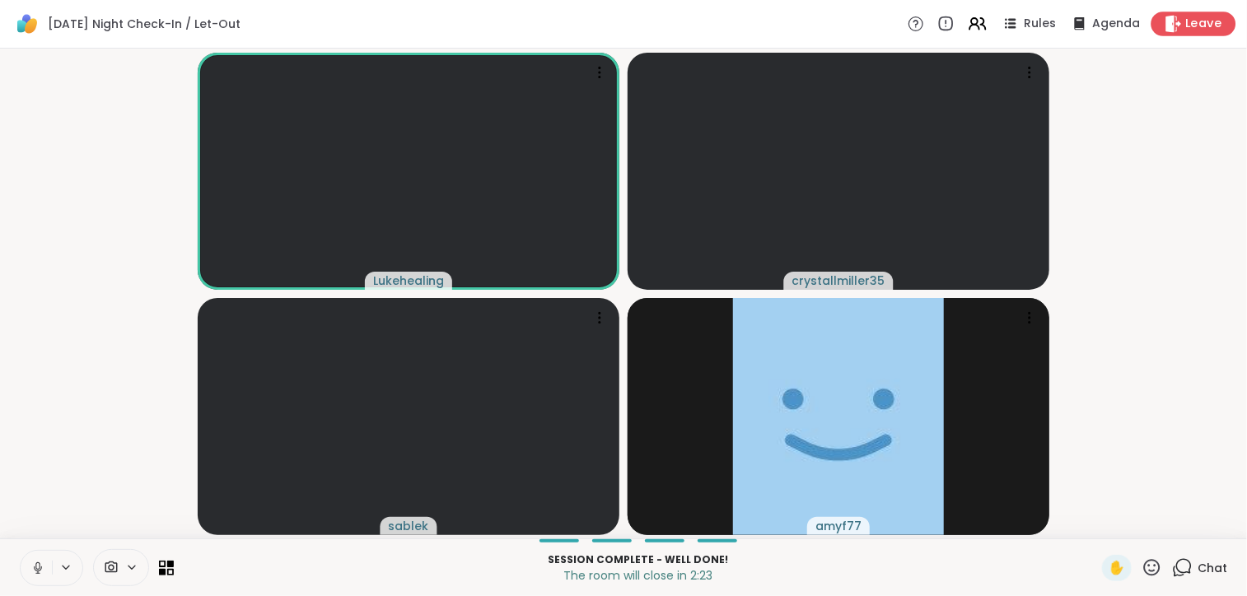
click at [1192, 26] on span "Leave" at bounding box center [1204, 24] width 36 height 17
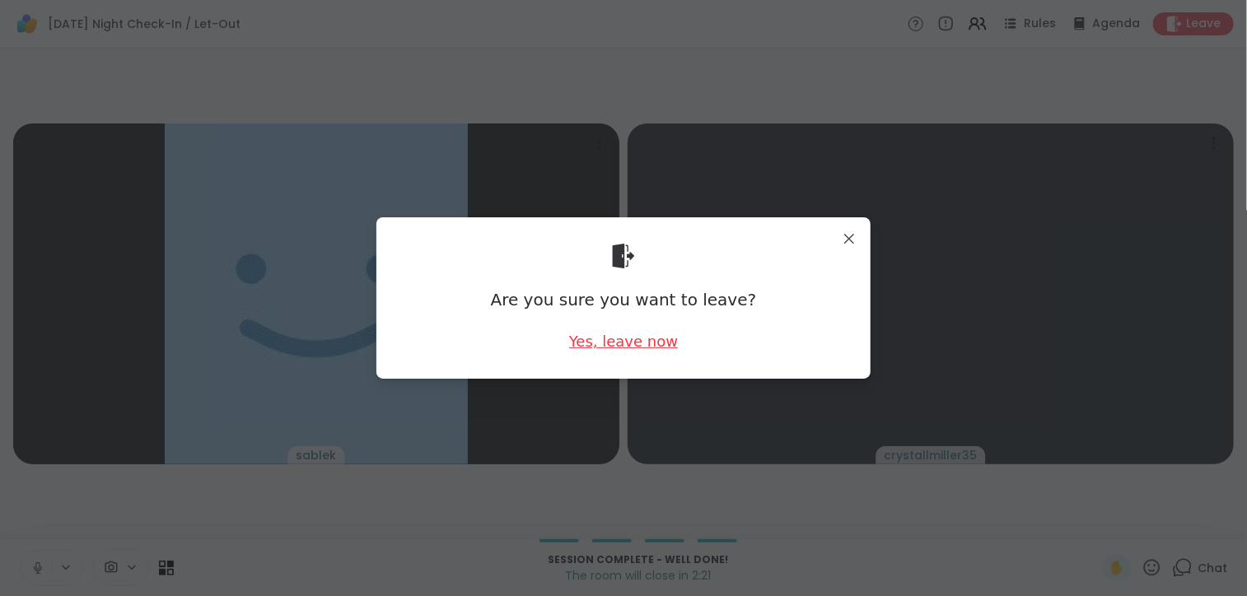
click at [646, 348] on div "Yes, leave now" at bounding box center [623, 341] width 109 height 21
